Goal: Navigation & Orientation: Go to known website

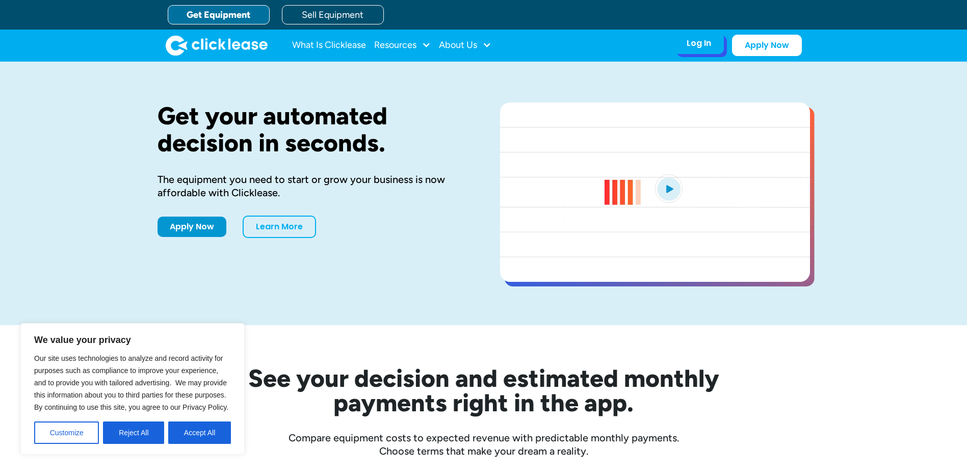
click at [704, 37] on div "Log In Account login I use Clicklease to get my equipment Partner Portal I offe…" at bounding box center [699, 43] width 50 height 21
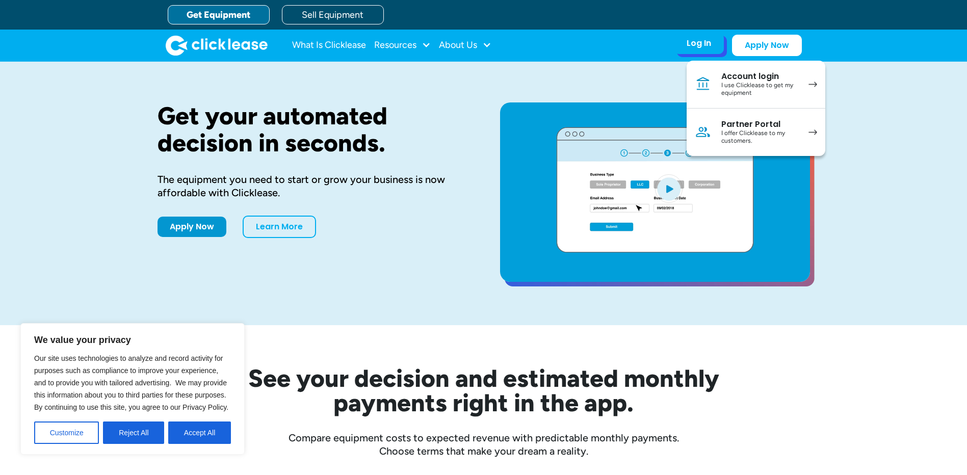
click at [769, 92] on div "I use Clicklease to get my equipment" at bounding box center [760, 90] width 77 height 16
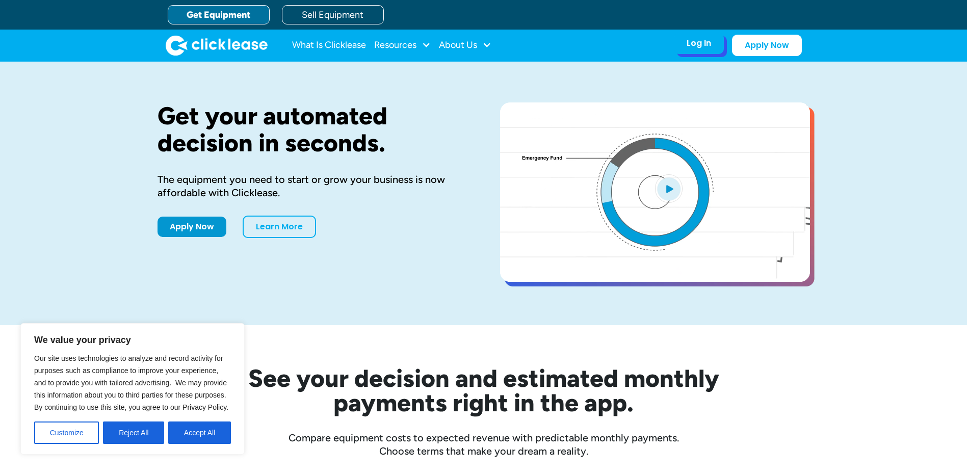
click at [696, 37] on div "Log In Account login I use Clicklease to get my equipment Partner Portal I offe…" at bounding box center [699, 43] width 50 height 21
